Goal: Task Accomplishment & Management: Manage account settings

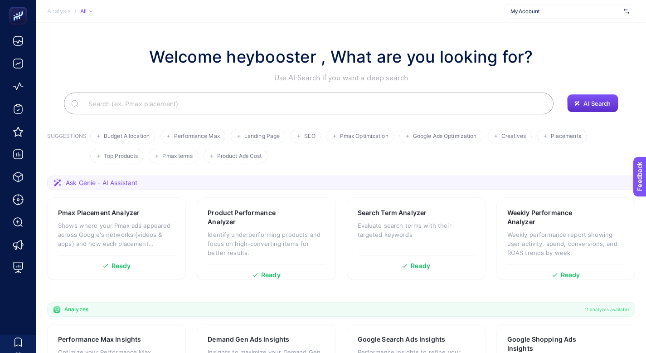
click at [583, 8] on span "My Account" at bounding box center [565, 11] width 110 height 7
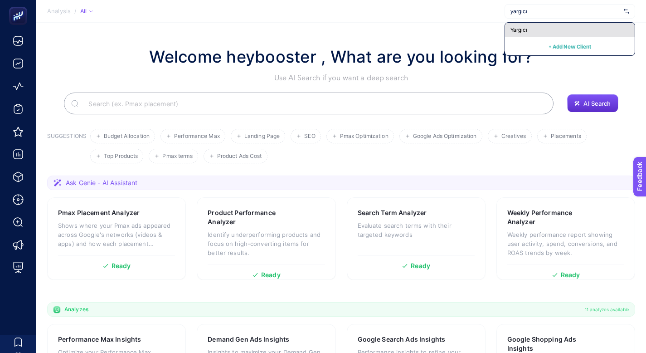
type input "yargıcı"
click at [526, 30] on span "Yargıcı" at bounding box center [518, 29] width 17 height 7
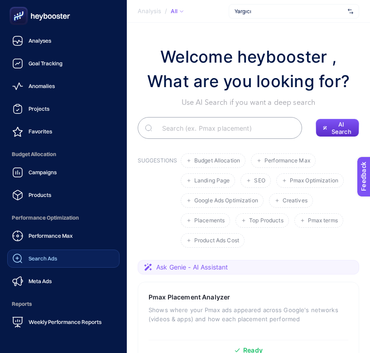
scroll to position [87, 0]
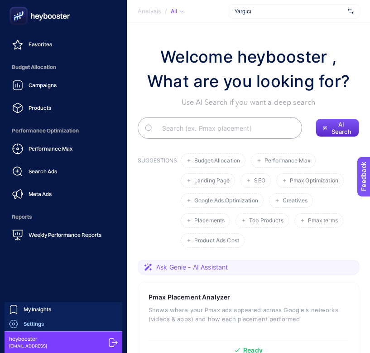
click at [41, 319] on div "Settings" at bounding box center [26, 323] width 35 height 9
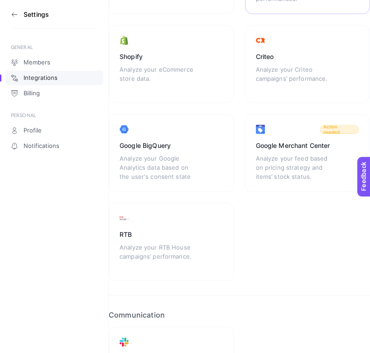
scroll to position [252, 0]
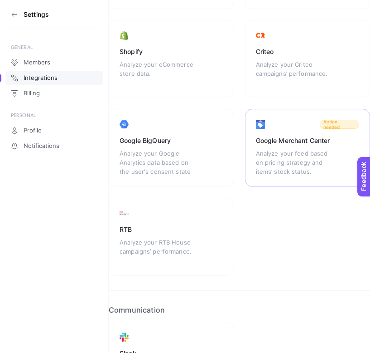
click at [296, 153] on div "Analyze your feed based on pricing strategy and items’ stock status." at bounding box center [296, 162] width 80 height 27
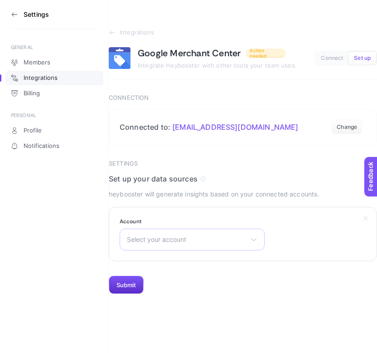
click at [225, 235] on div "Select your account Bonvagon [PERSON_NAME] Apple [PERSON_NAME] Apple Premium Pa…" at bounding box center [192, 239] width 145 height 22
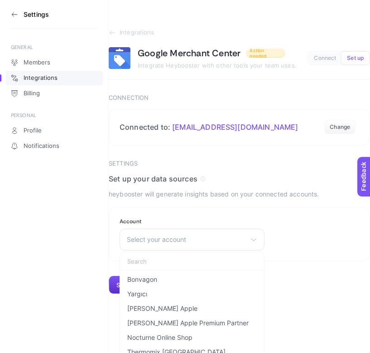
click at [350, 297] on div "Settings GENERAL Members Integrations Billing PERSONAL Profile Notifications In…" at bounding box center [185, 176] width 370 height 353
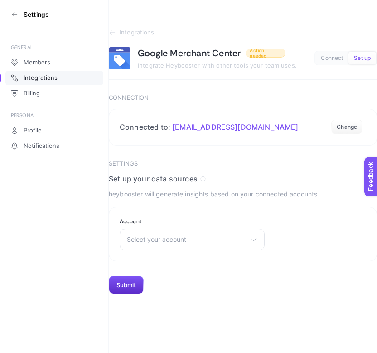
click at [11, 9] on section "Settings" at bounding box center [54, 14] width 87 height 29
click at [14, 11] on icon at bounding box center [14, 14] width 7 height 7
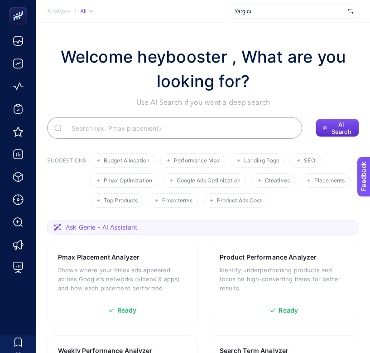
click at [303, 11] on span "Yargıcı" at bounding box center [290, 11] width 110 height 7
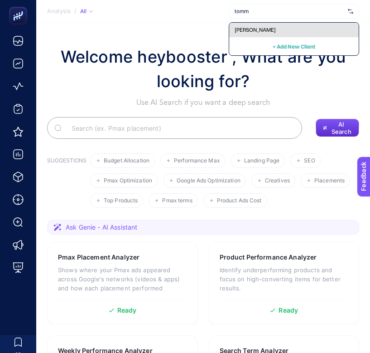
type input "tomm"
click at [279, 29] on div "[PERSON_NAME]" at bounding box center [294, 30] width 130 height 15
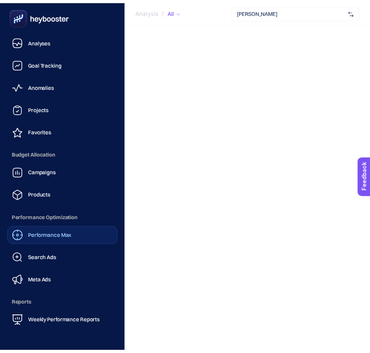
scroll to position [87, 0]
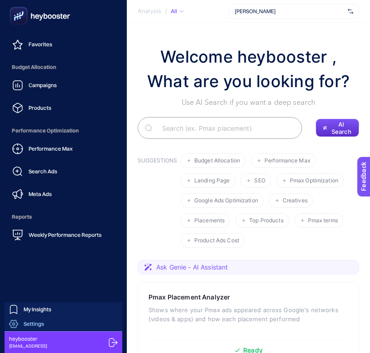
click at [40, 320] on div "Settings" at bounding box center [26, 323] width 35 height 9
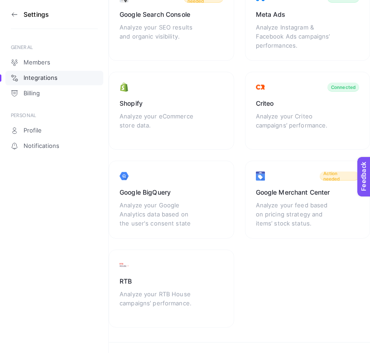
scroll to position [202, 0]
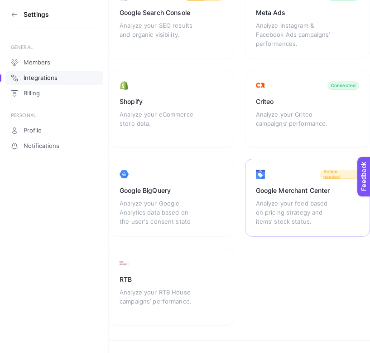
click at [295, 184] on div "Google Merchant Center Analyze your feed based on pricing strategy and items’ s…" at bounding box center [308, 198] width 126 height 78
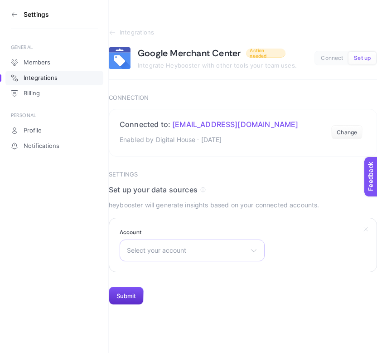
click at [240, 250] on span "Select your account" at bounding box center [187, 250] width 120 height 7
